Goal: Task Accomplishment & Management: Use online tool/utility

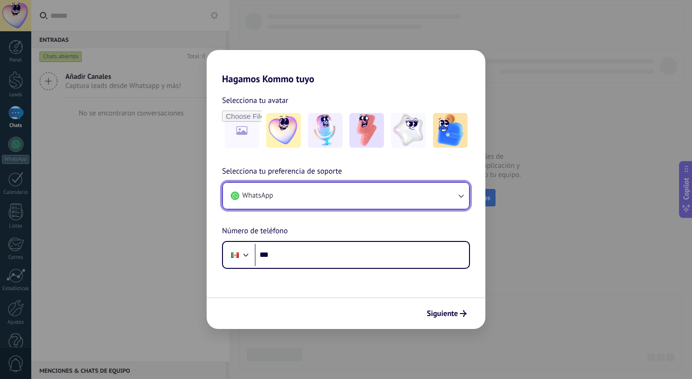
click at [342, 195] on button "WhatsApp" at bounding box center [346, 196] width 246 height 26
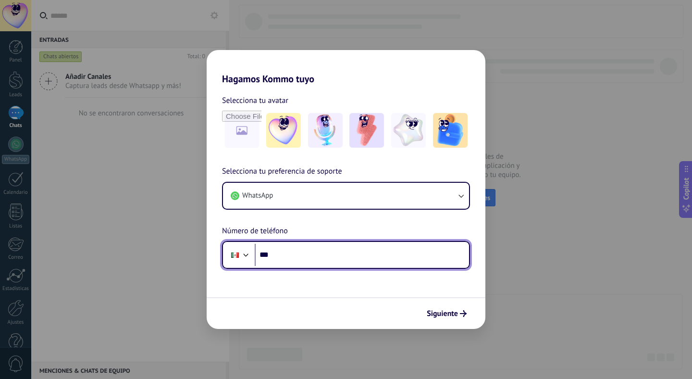
click at [331, 260] on input "***" at bounding box center [362, 255] width 214 height 22
type input "**********"
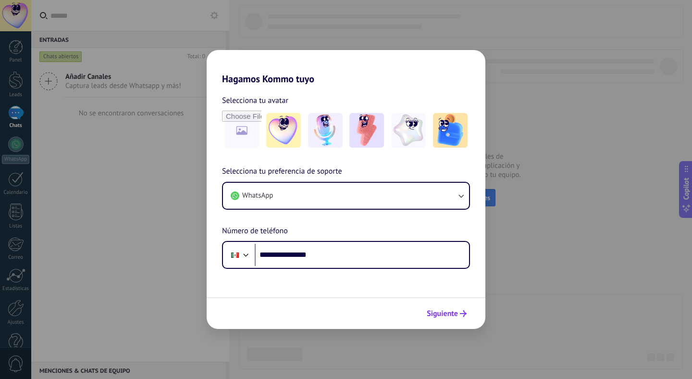
click at [450, 310] on span "Siguiente" at bounding box center [442, 313] width 31 height 7
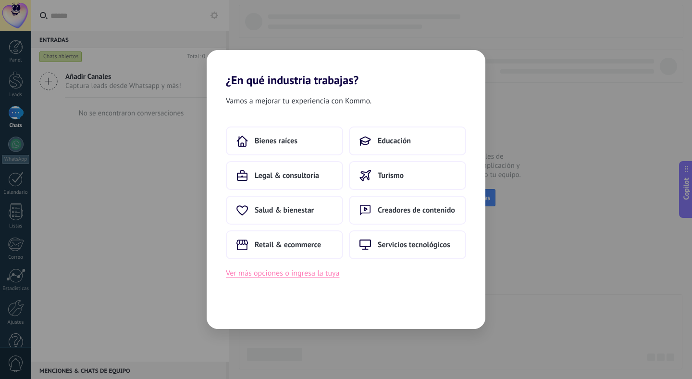
click at [332, 273] on button "Ver más opciones o ingresa la tuya" at bounding box center [282, 273] width 113 height 12
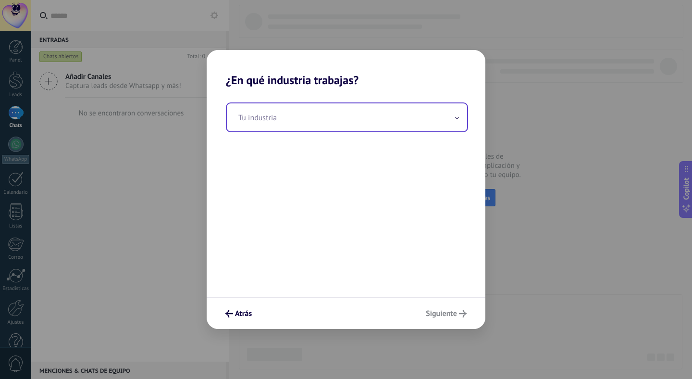
click at [303, 113] on input "text" at bounding box center [347, 117] width 240 height 28
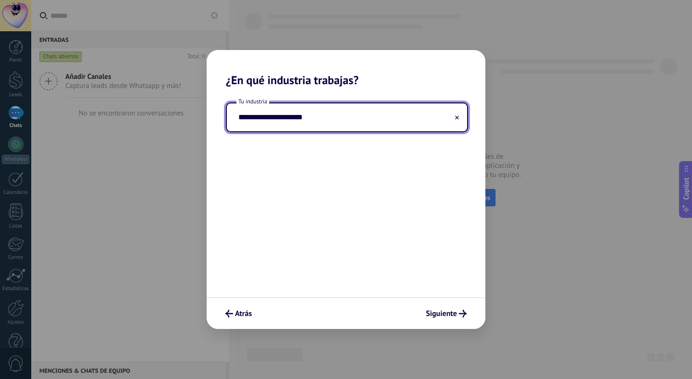
type input "**********"
click at [438, 313] on span "Siguiente" at bounding box center [441, 313] width 31 height 7
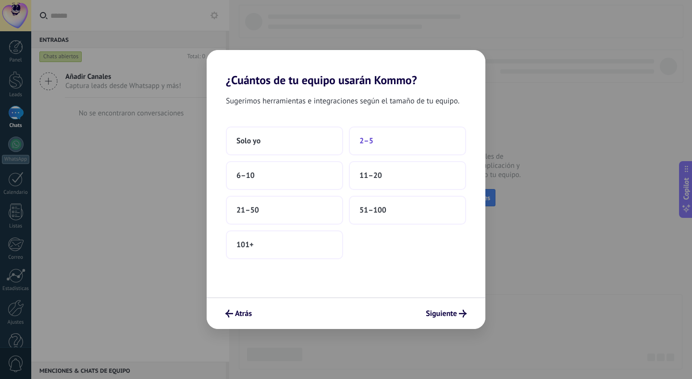
click at [369, 149] on button "2–5" at bounding box center [407, 140] width 117 height 29
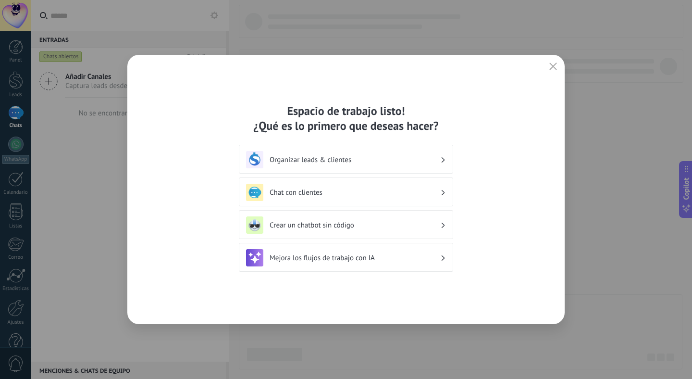
click at [399, 151] on div "Organizar leads & clientes" at bounding box center [346, 159] width 200 height 17
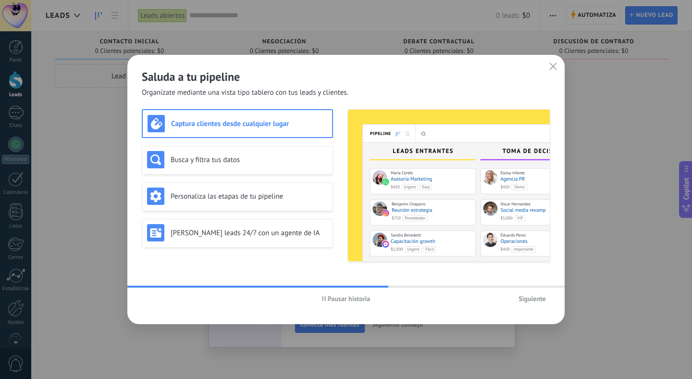
click at [527, 295] on span "Siguiente" at bounding box center [531, 298] width 27 height 7
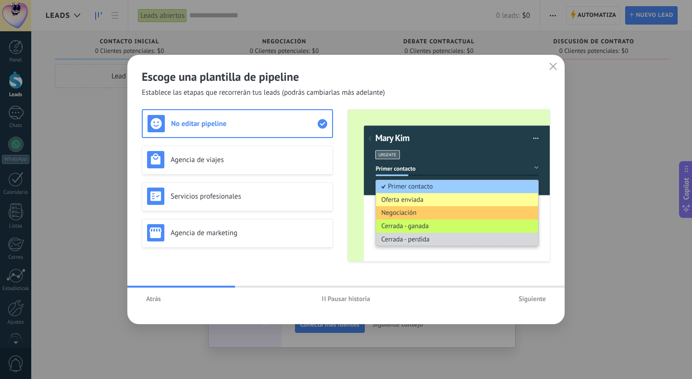
click at [525, 297] on span "Siguiente" at bounding box center [531, 298] width 27 height 7
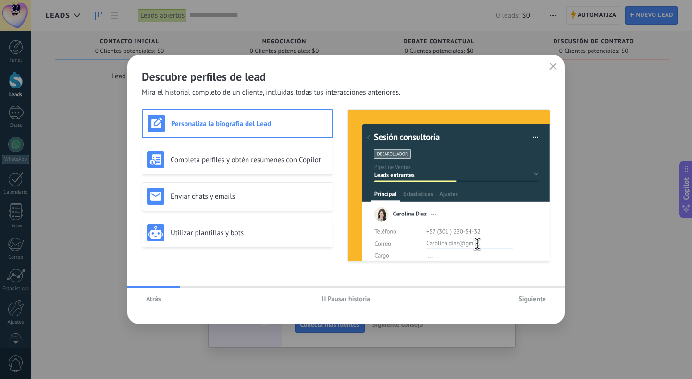
click at [525, 297] on span "Siguiente" at bounding box center [531, 298] width 27 height 7
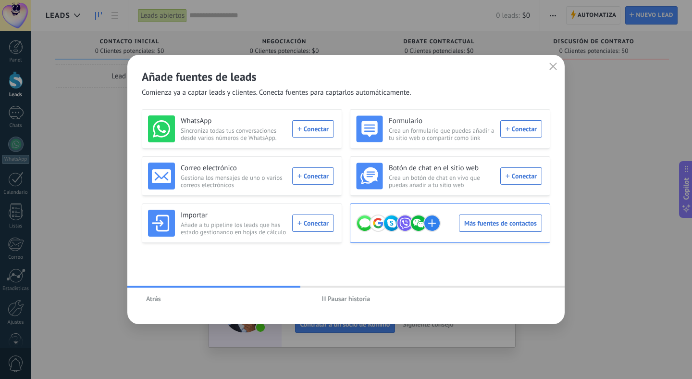
click at [528, 222] on div "Más fuentes de contactos" at bounding box center [449, 223] width 186 height 27
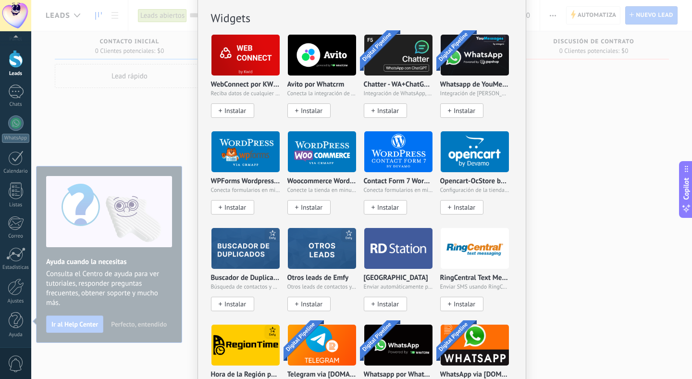
scroll to position [455, 0]
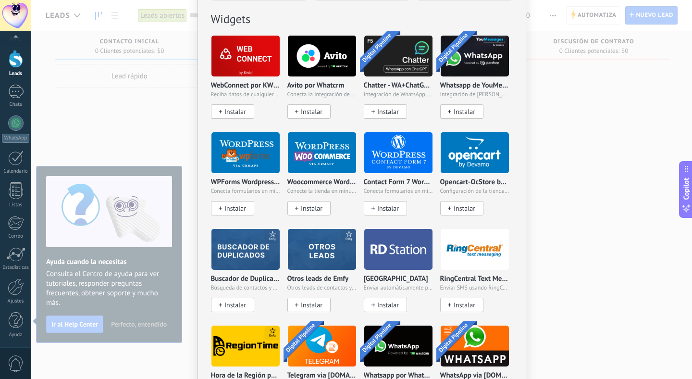
click at [399, 150] on img at bounding box center [398, 152] width 68 height 47
click at [392, 166] on img at bounding box center [398, 152] width 68 height 47
click at [393, 183] on p "Contact Form 7 Wordpress by [PERSON_NAME]" at bounding box center [398, 182] width 69 height 8
click at [394, 207] on span "Instalar" at bounding box center [388, 208] width 22 height 8
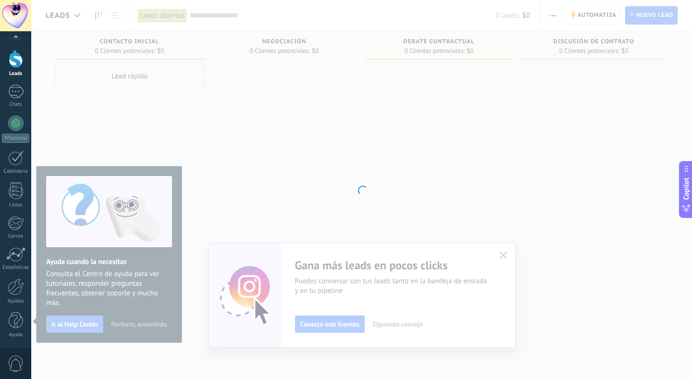
scroll to position [0, 0]
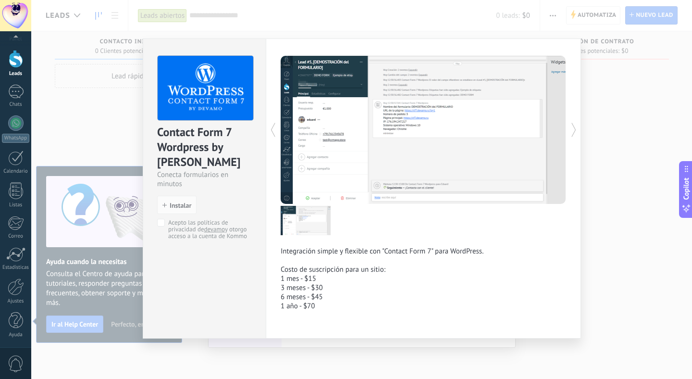
click at [613, 126] on div "Contact Form 7 Wordpress by Devamo Conecta formularios en minutos install Insta…" at bounding box center [361, 189] width 661 height 379
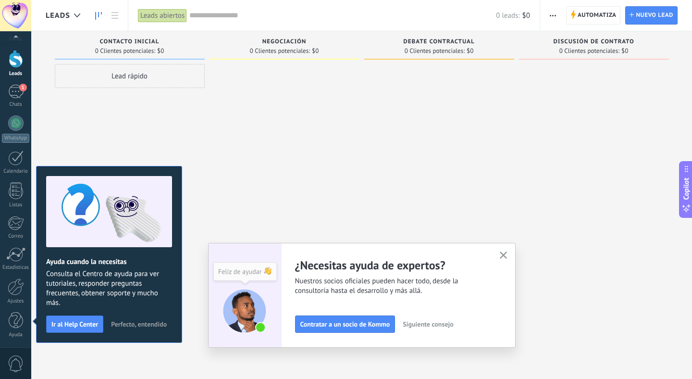
click at [502, 254] on icon "button" at bounding box center [503, 254] width 7 height 7
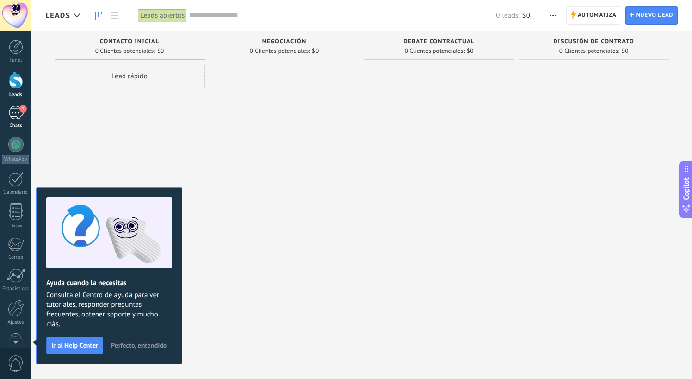
click at [25, 108] on span "1" at bounding box center [23, 109] width 8 height 8
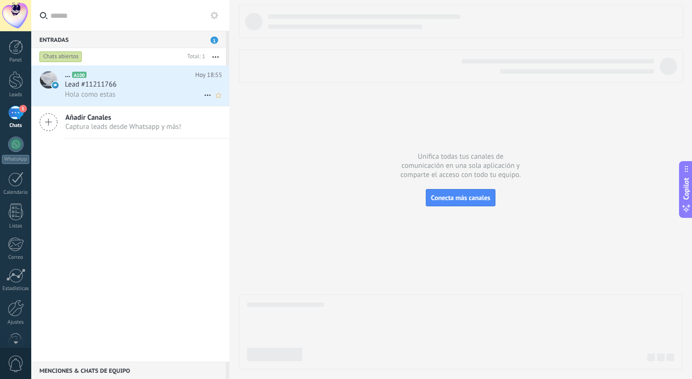
click at [156, 83] on div "Lead #11211766" at bounding box center [143, 85] width 157 height 10
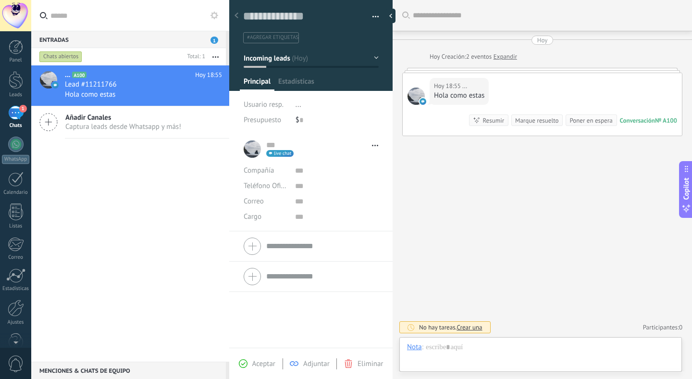
scroll to position [14, 0]
click at [483, 346] on div at bounding box center [540, 356] width 267 height 29
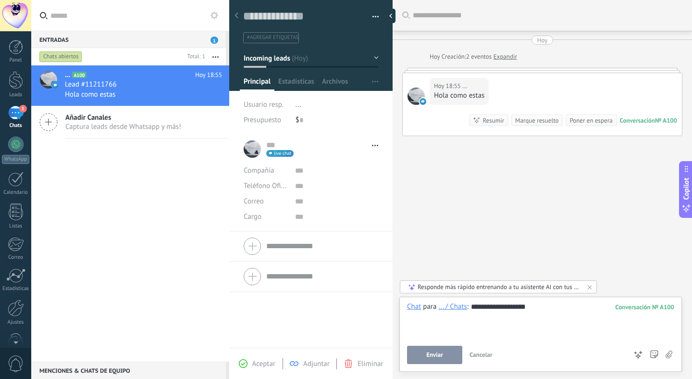
click at [432, 346] on button "Enviar" at bounding box center [434, 354] width 55 height 18
